Goal: Task Accomplishment & Management: Manage account settings

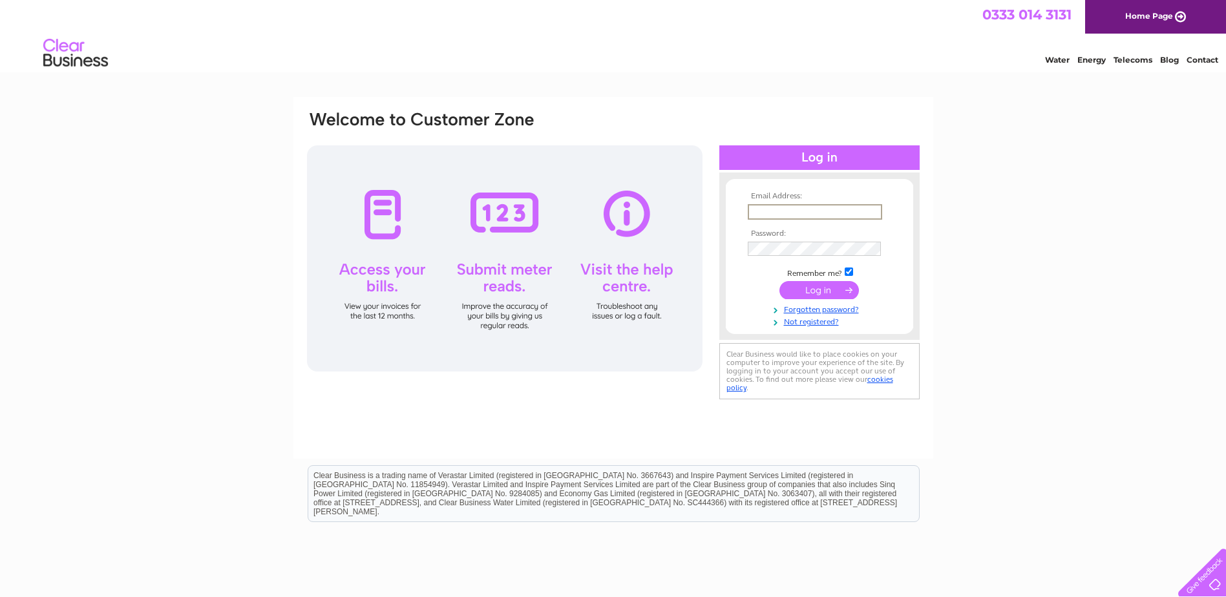
click at [817, 213] on input "text" at bounding box center [815, 212] width 134 height 16
type input "FVDinvoices@firthvickers.co.uk"
click at [779, 281] on input "submit" at bounding box center [818, 290] width 79 height 18
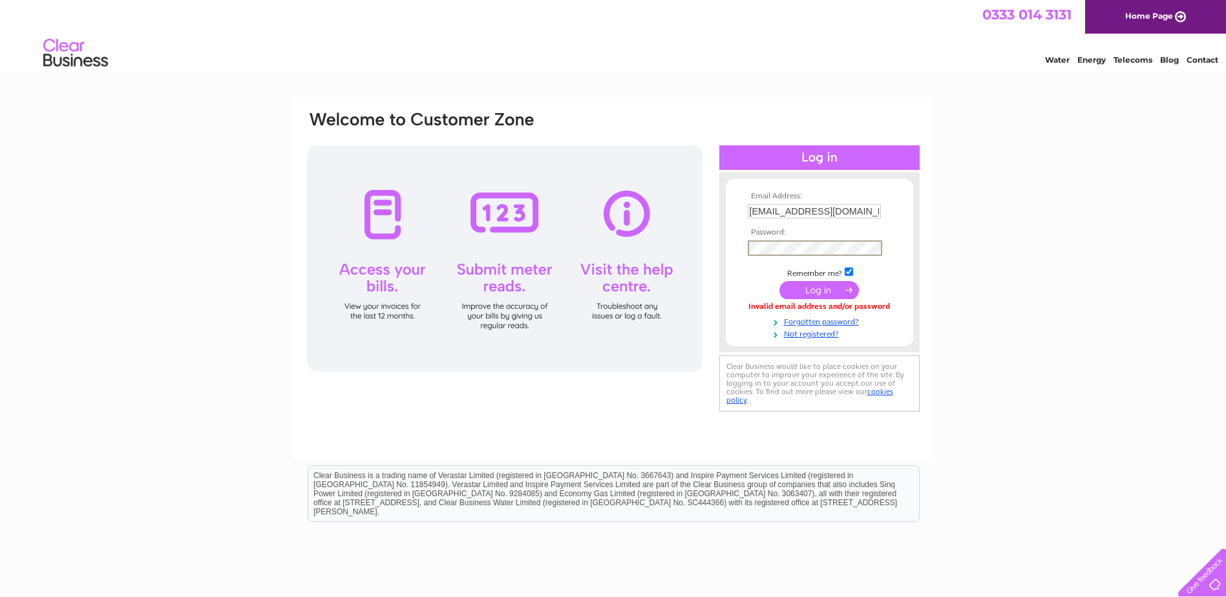
click at [779, 281] on input "submit" at bounding box center [818, 290] width 79 height 18
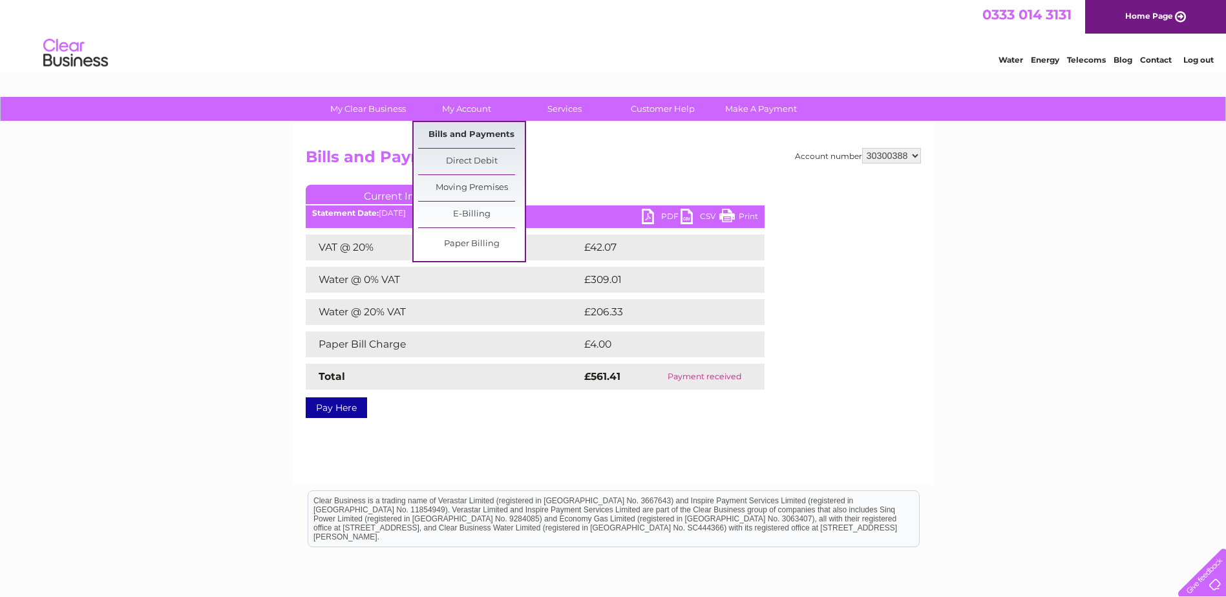
click at [469, 136] on link "Bills and Payments" at bounding box center [471, 135] width 107 height 26
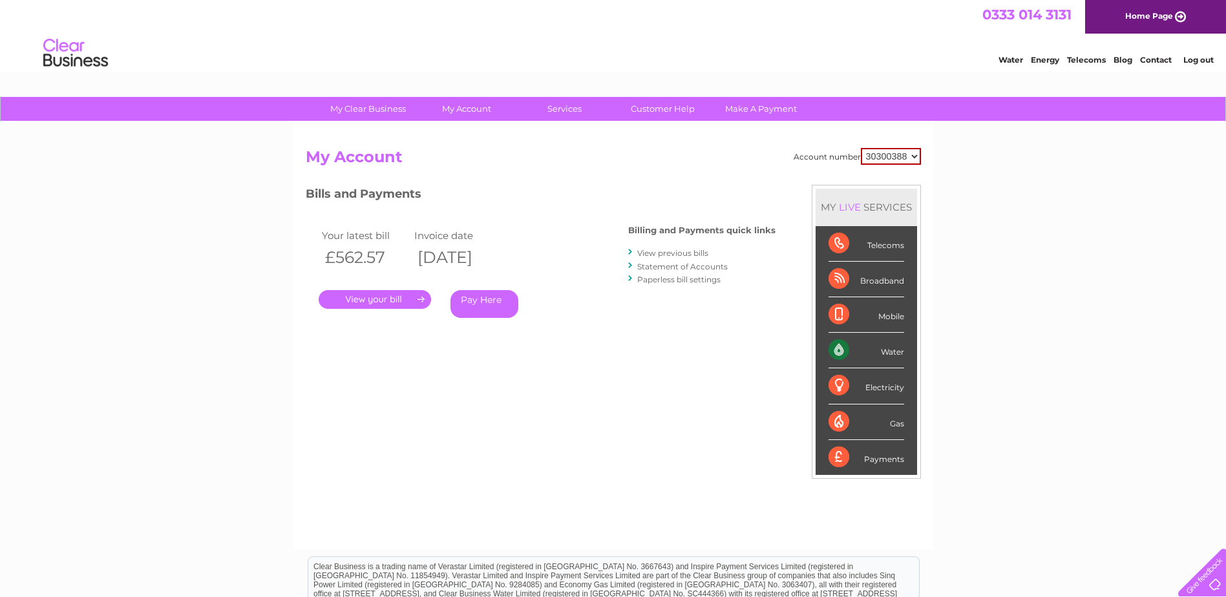
click at [386, 293] on link "." at bounding box center [375, 299] width 112 height 19
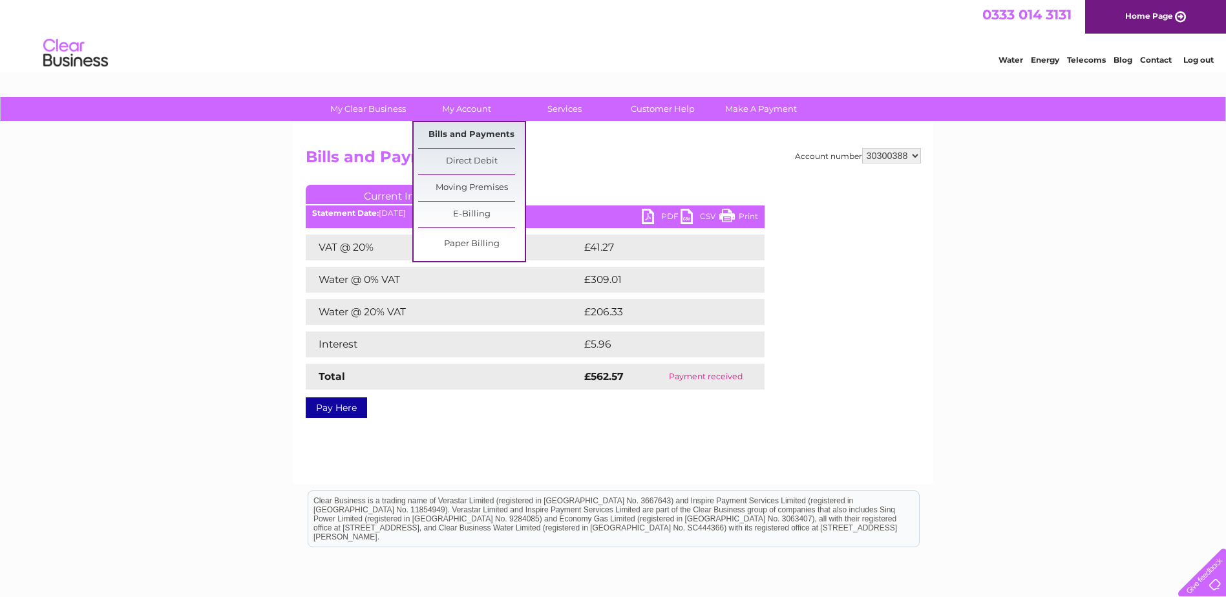
click at [464, 137] on link "Bills and Payments" at bounding box center [471, 135] width 107 height 26
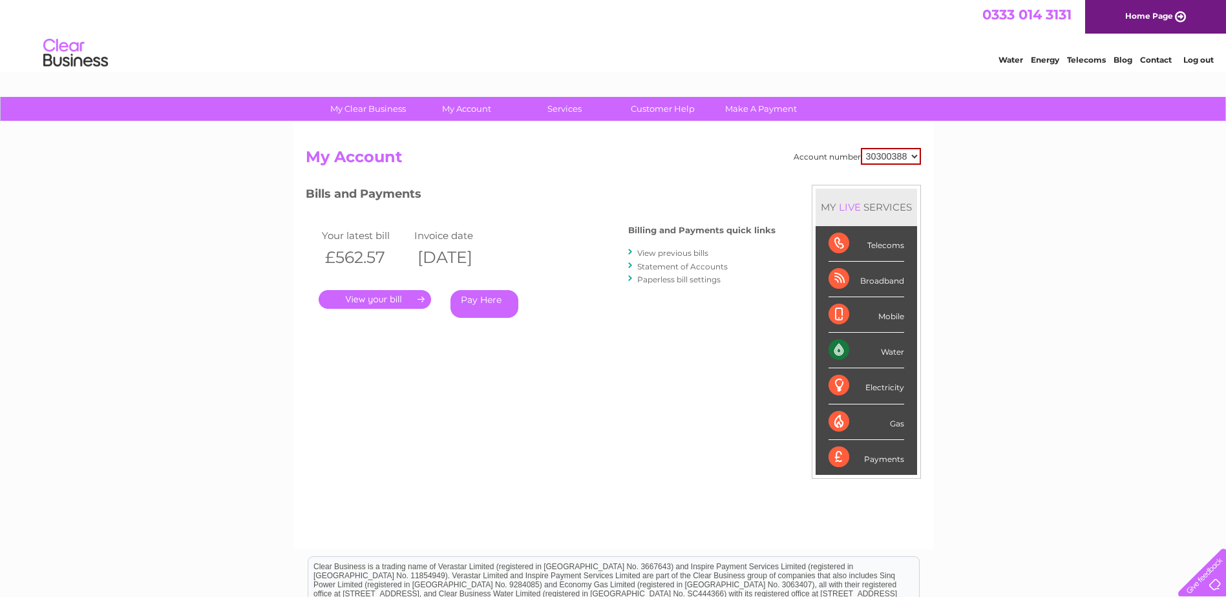
click at [681, 268] on link "Statement of Accounts" at bounding box center [682, 267] width 90 height 10
